Goal: Find specific page/section: Find specific page/section

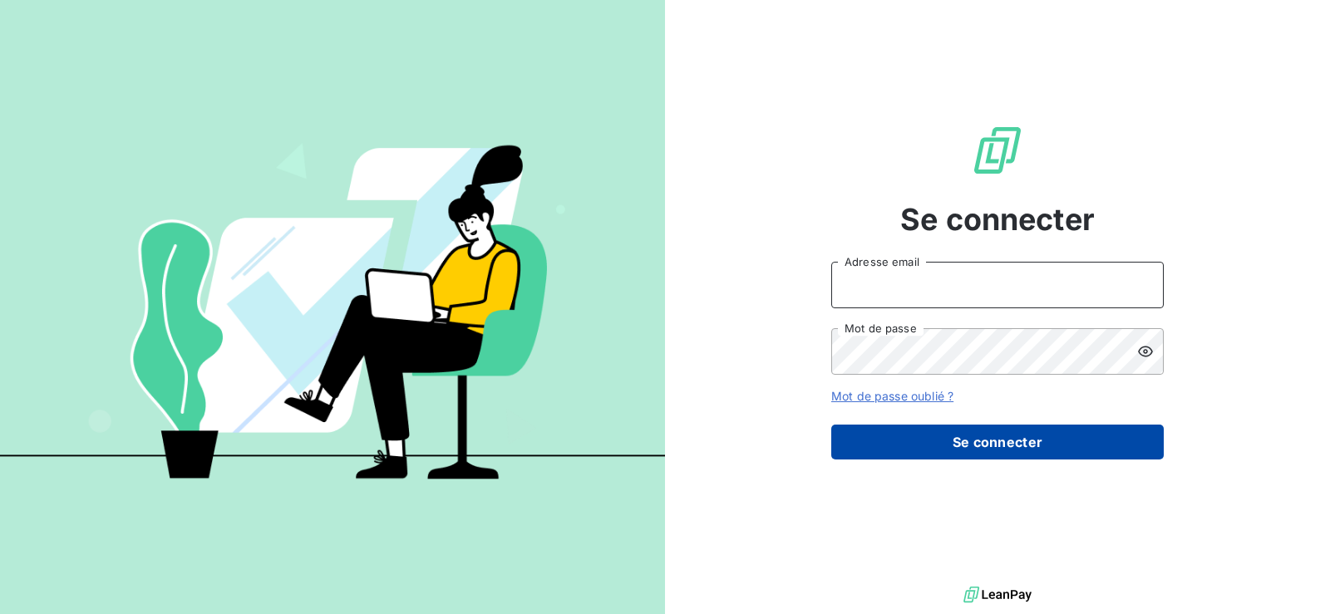
type input "raynauda@arceurope.fr"
click at [978, 443] on button "Se connecter" at bounding box center [997, 442] width 332 height 35
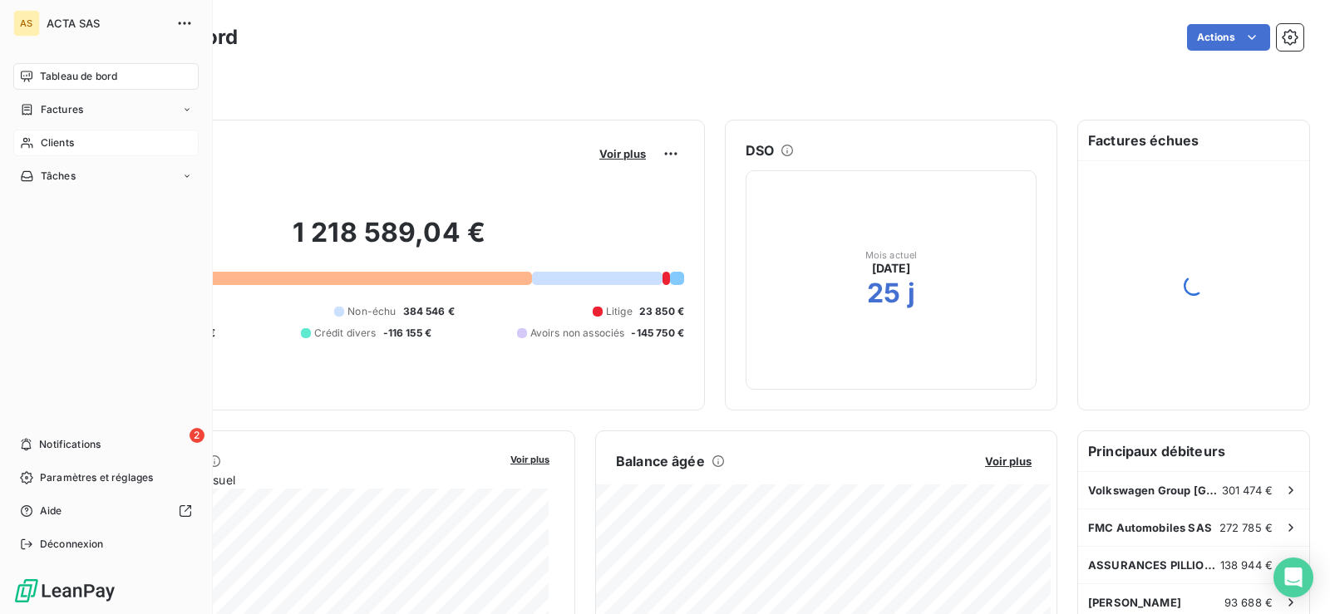
click at [32, 134] on div "Clients" at bounding box center [105, 143] width 185 height 27
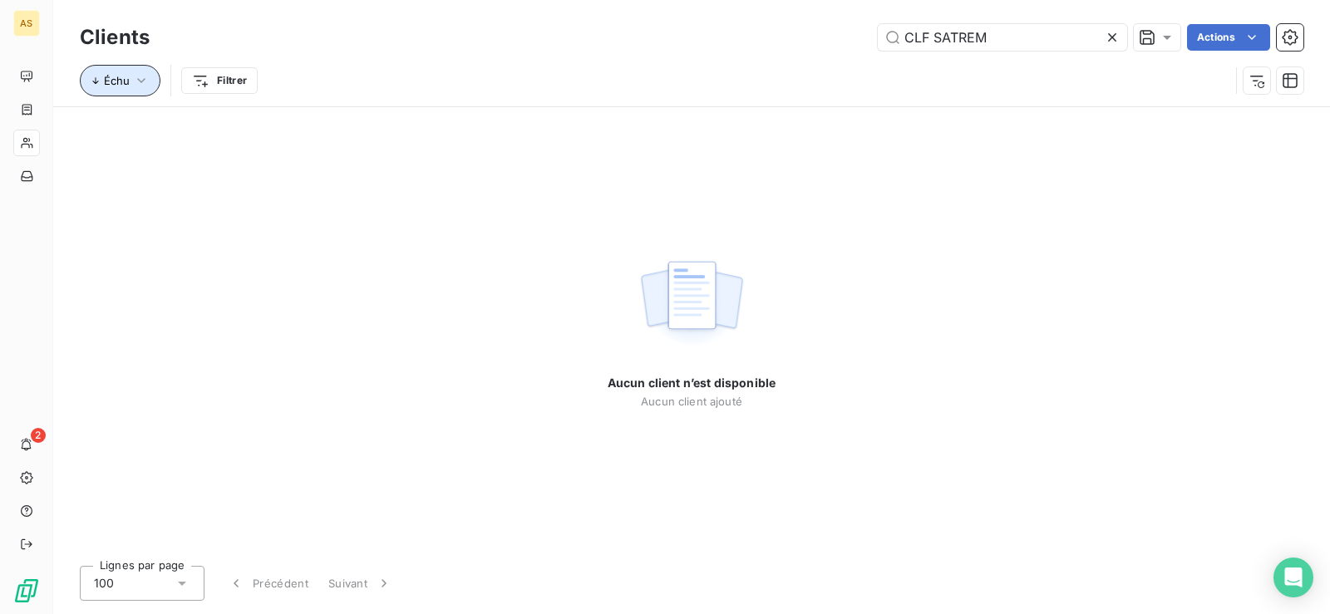
click at [127, 79] on span "Échu" at bounding box center [117, 80] width 26 height 13
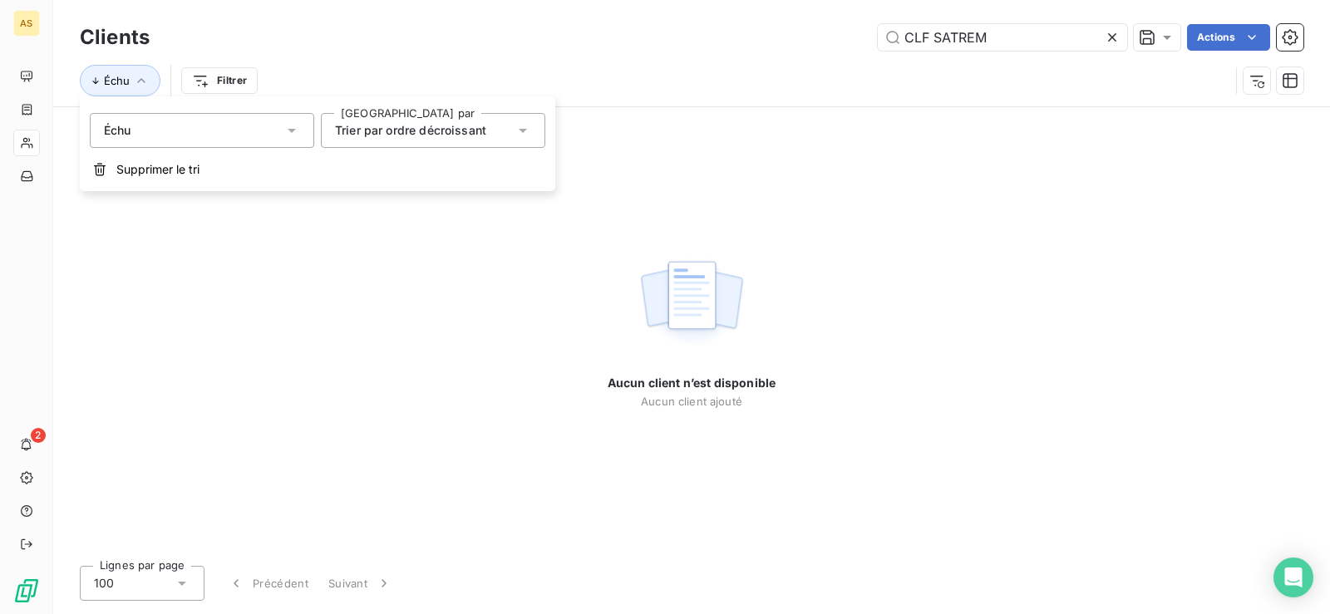
click at [254, 125] on div "Échu" at bounding box center [202, 130] width 224 height 35
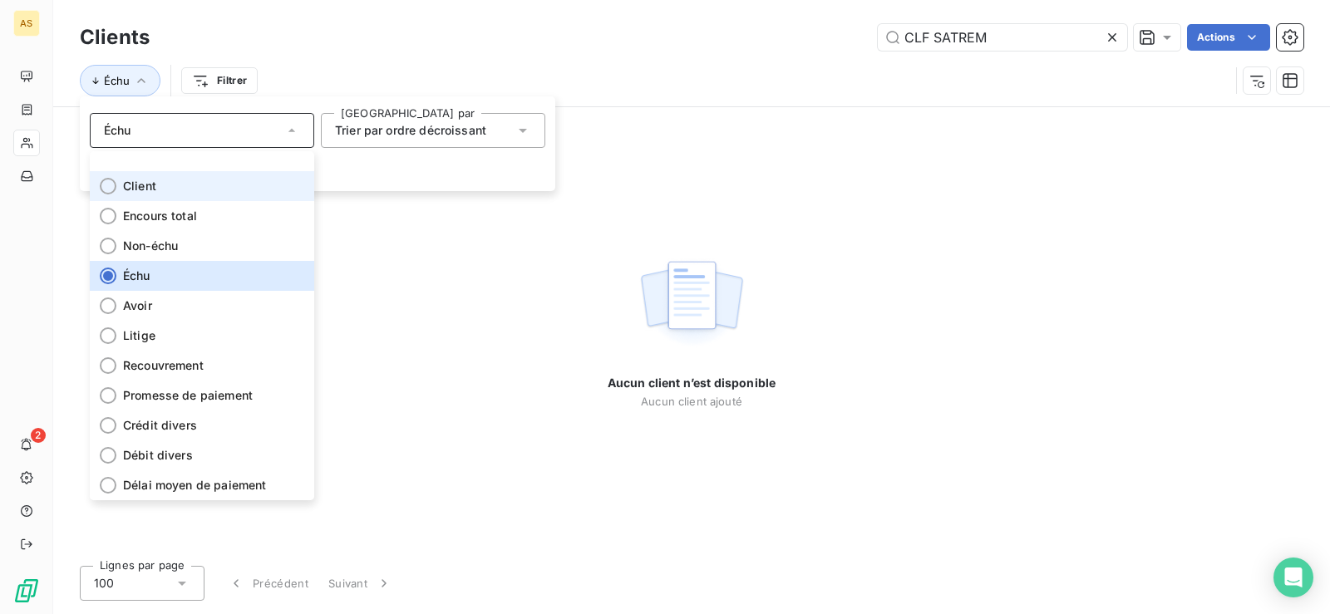
click at [215, 184] on li "Client" at bounding box center [202, 186] width 224 height 30
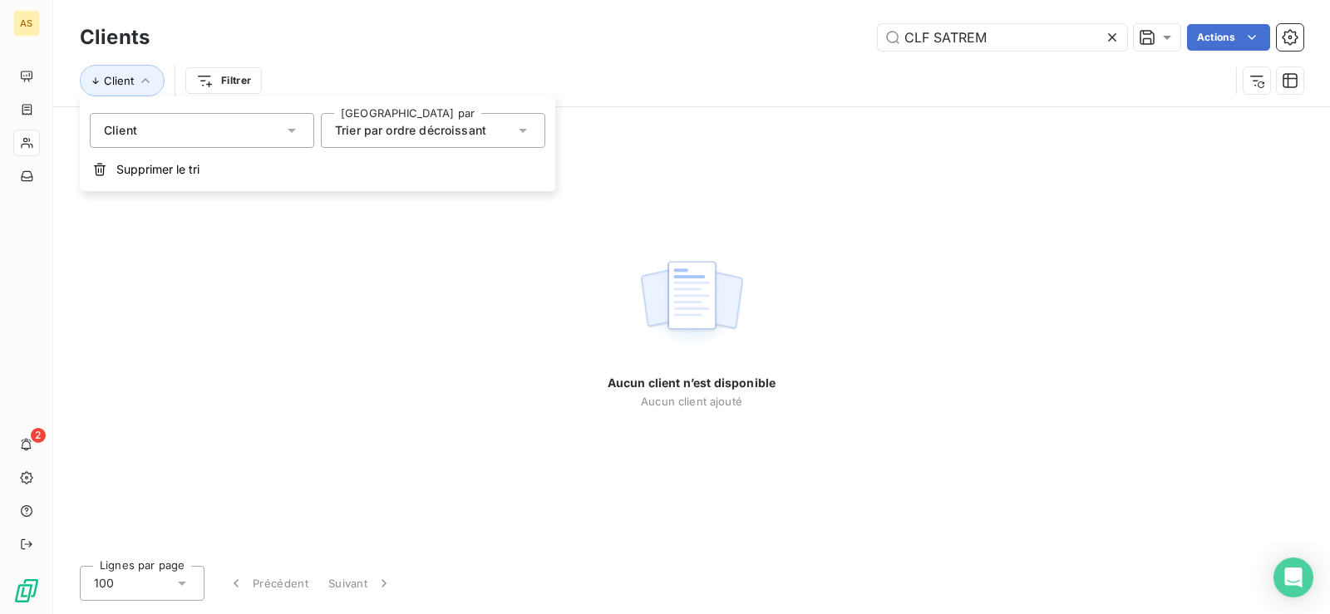
click at [235, 134] on div "Client" at bounding box center [202, 130] width 224 height 35
click at [755, 54] on div "Clients CLF SATREM Actions" at bounding box center [691, 37] width 1223 height 35
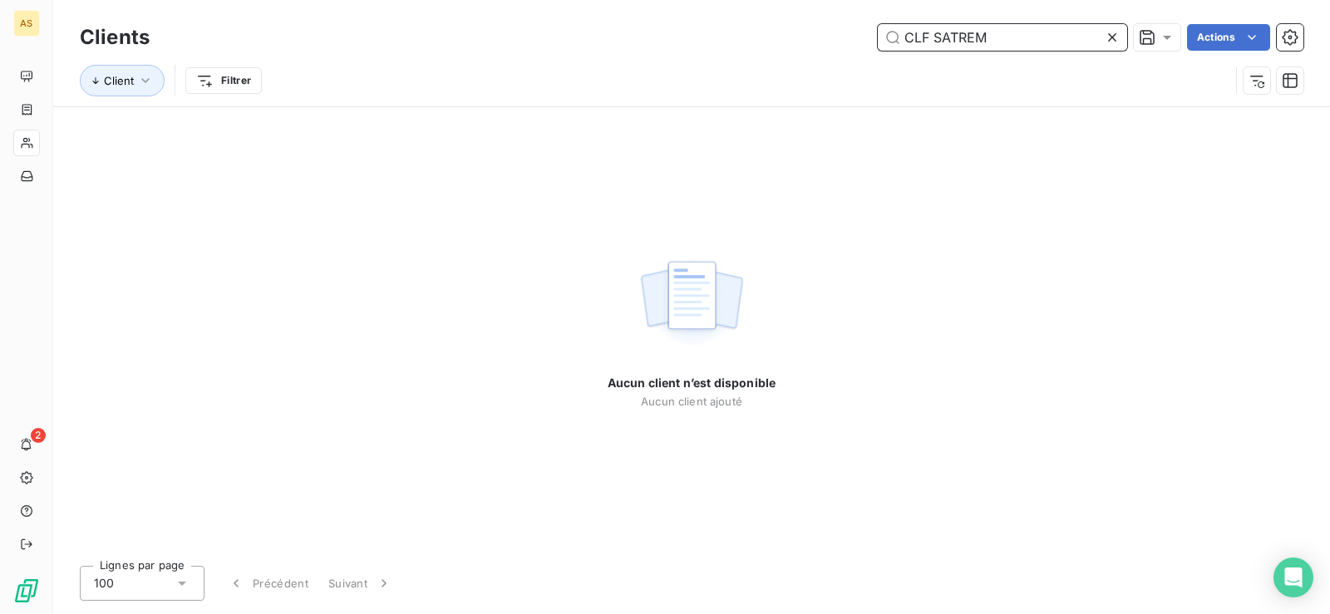
drag, startPoint x: 936, startPoint y: 42, endPoint x: 981, endPoint y: 44, distance: 44.9
click at [981, 44] on input "CLF SATREM" at bounding box center [1001, 37] width 249 height 27
type input "CLF"
click at [1115, 32] on icon at bounding box center [1112, 37] width 17 height 17
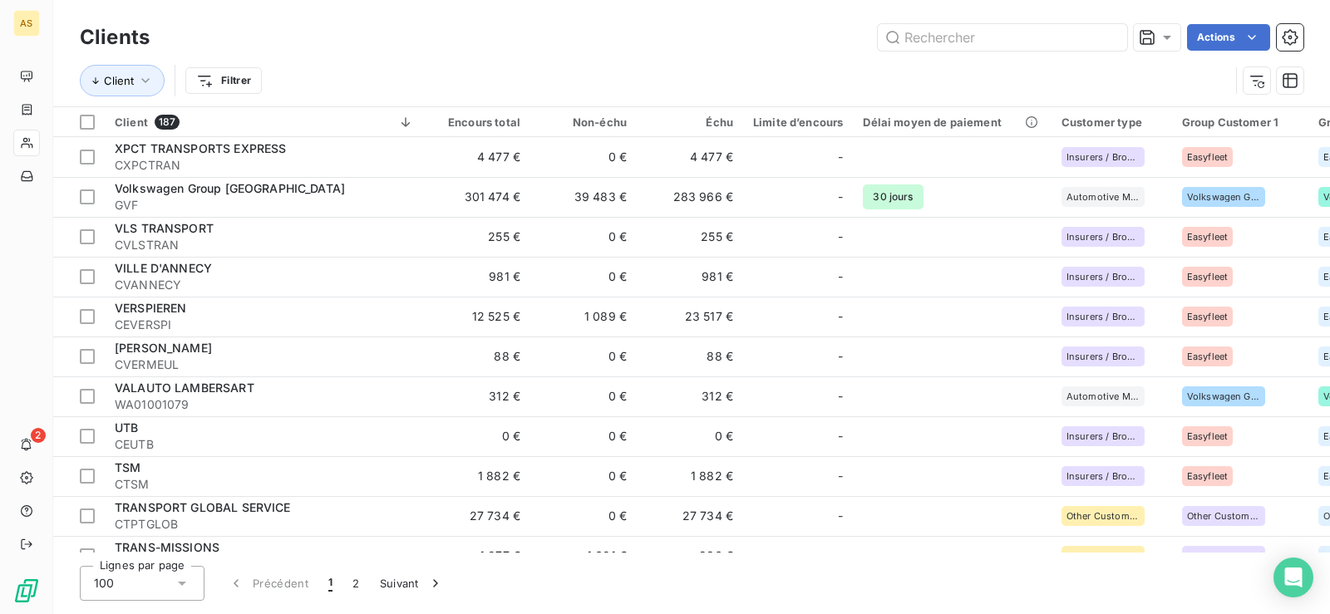
click at [41, 101] on div "AS 2" at bounding box center [26, 307] width 53 height 614
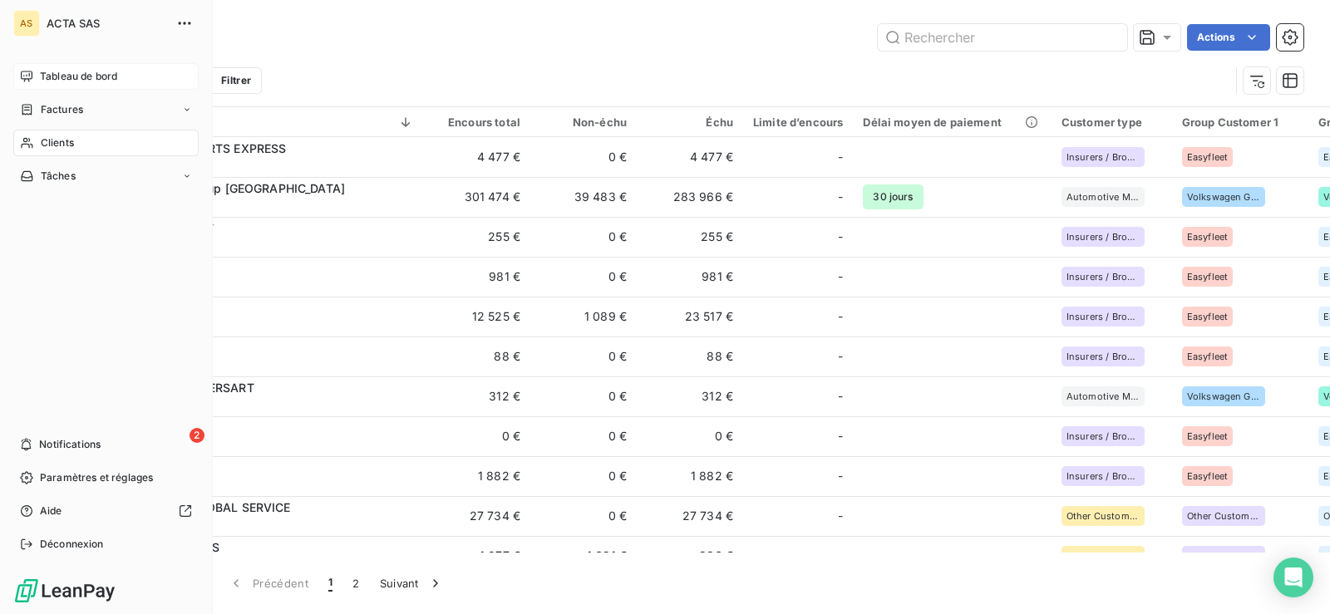
click at [65, 74] on span "Tableau de bord" at bounding box center [78, 76] width 77 height 15
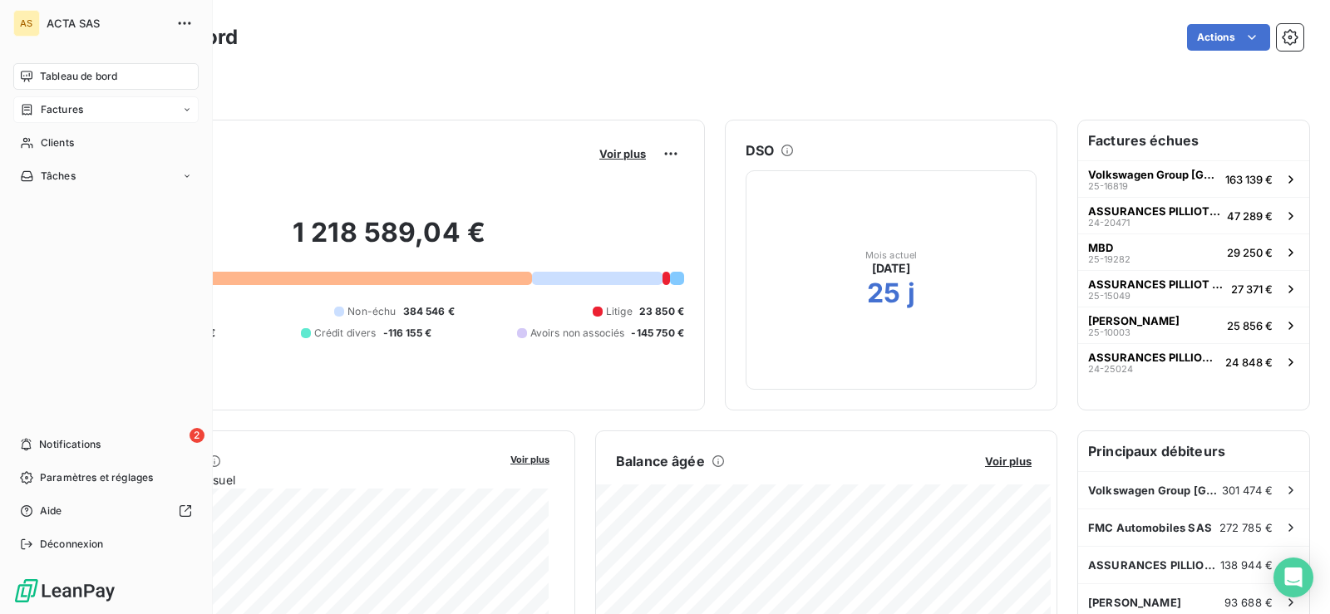
click at [68, 102] on span "Factures" at bounding box center [62, 109] width 42 height 15
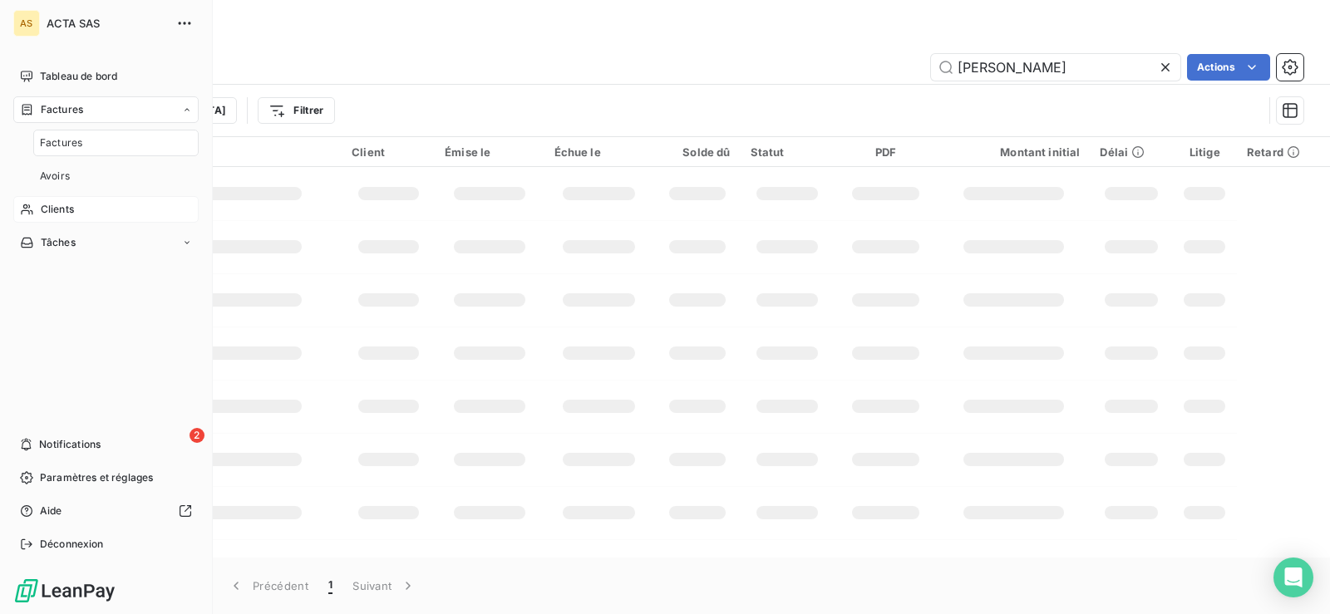
click at [70, 209] on span "Clients" at bounding box center [57, 209] width 33 height 15
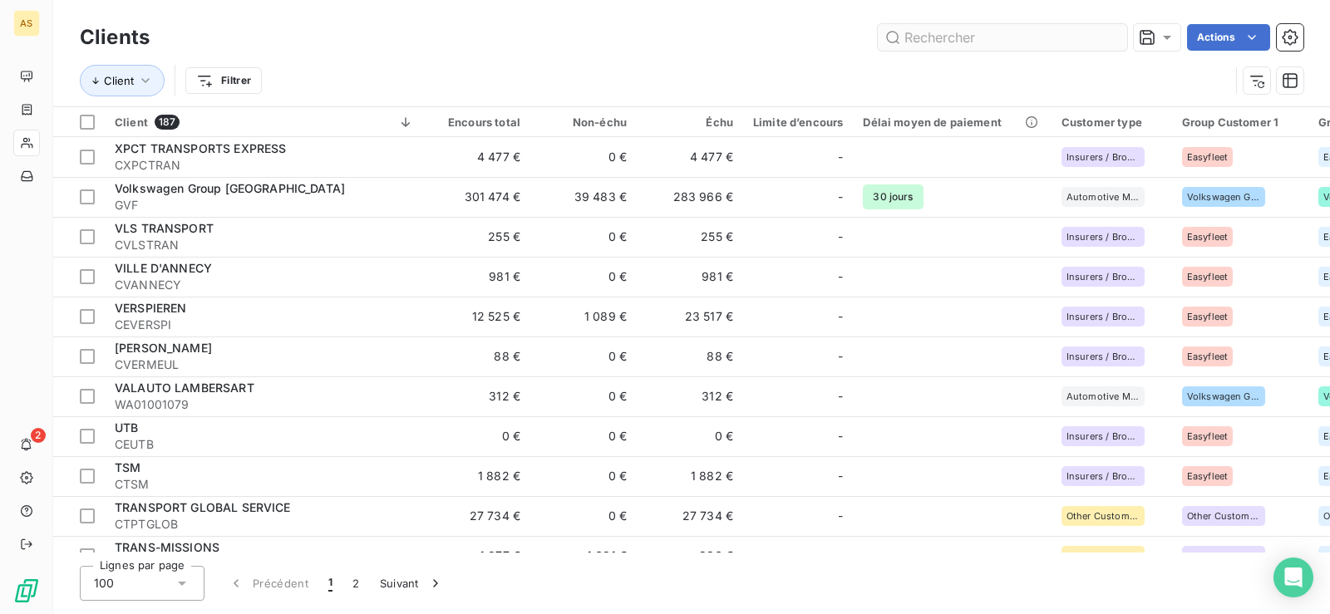
click at [1083, 36] on input "text" at bounding box center [1001, 37] width 249 height 27
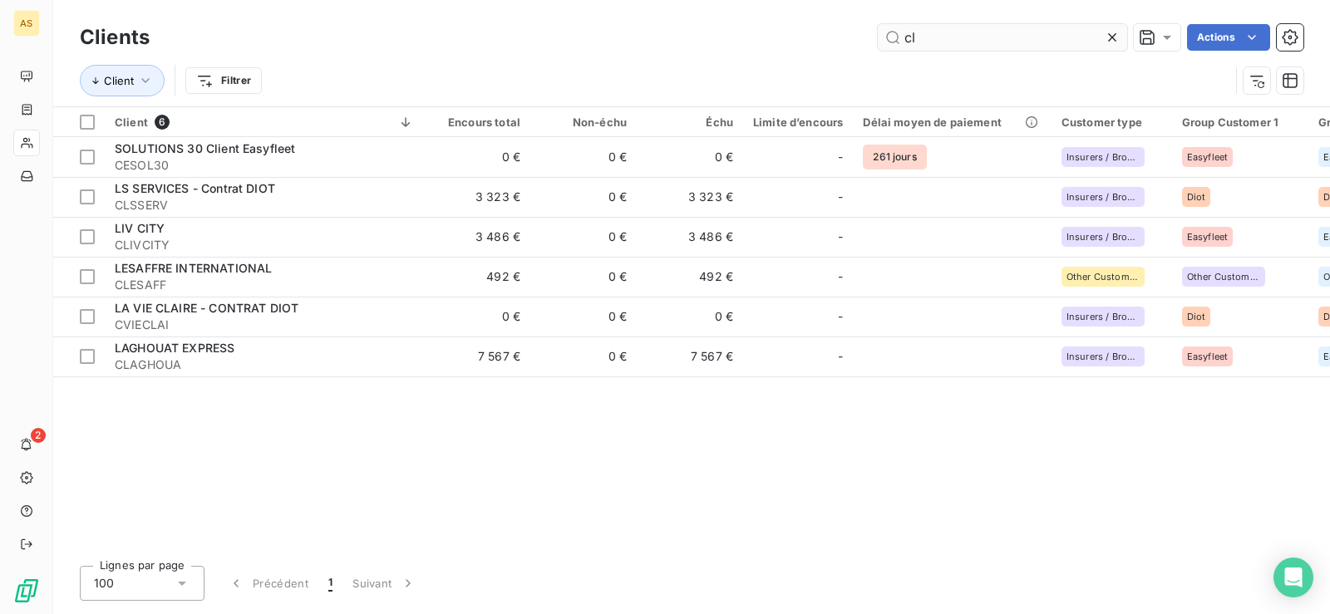
type input "c"
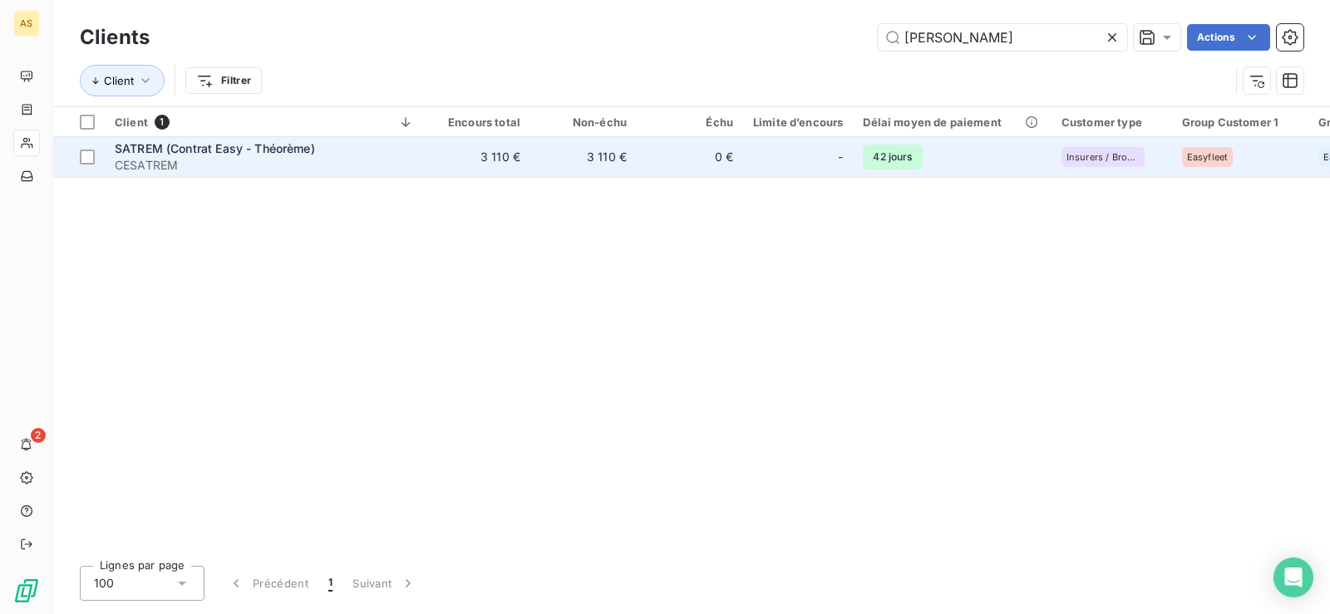
type input "satre"
click at [248, 149] on span "SATREM (Contrat Easy - Théorème)" at bounding box center [215, 148] width 200 height 14
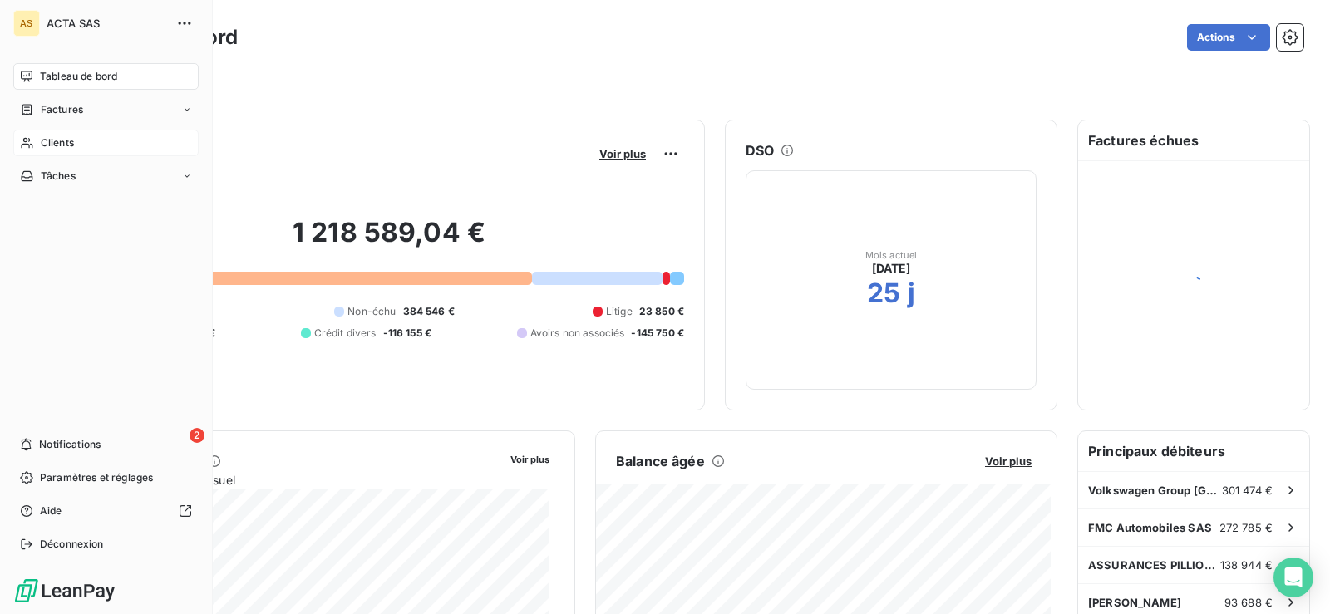
click at [41, 135] on span "Clients" at bounding box center [57, 142] width 33 height 15
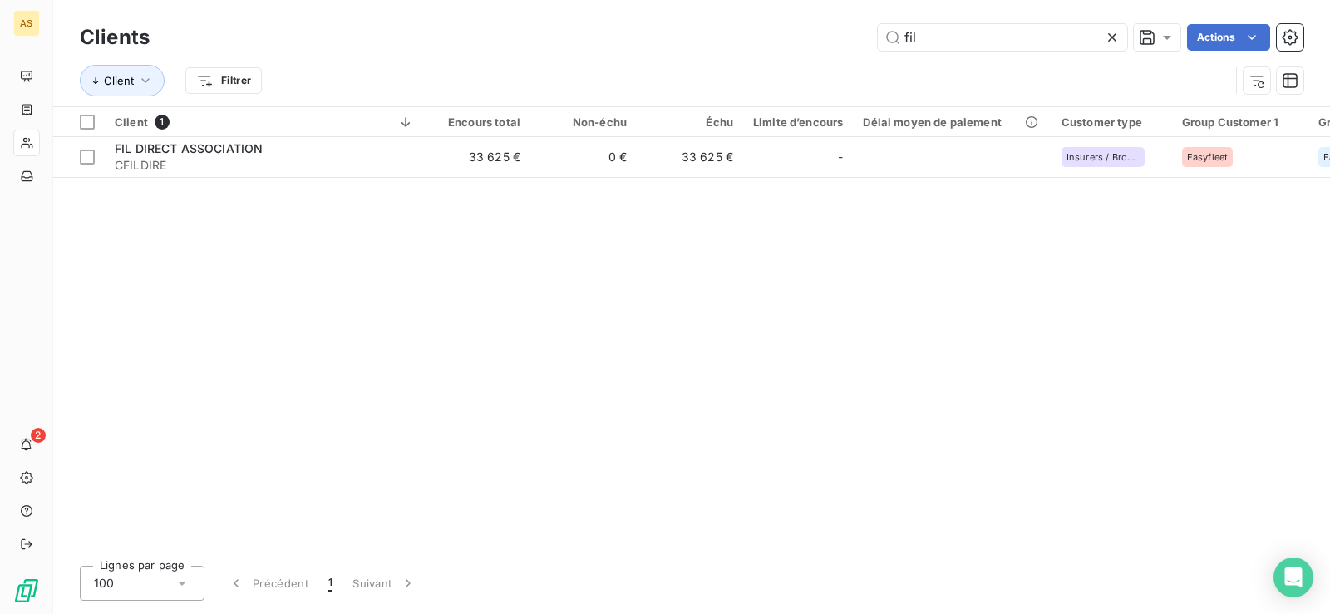
type input "fil"
click at [1108, 40] on icon at bounding box center [1112, 37] width 8 height 8
